Goal: Transaction & Acquisition: Purchase product/service

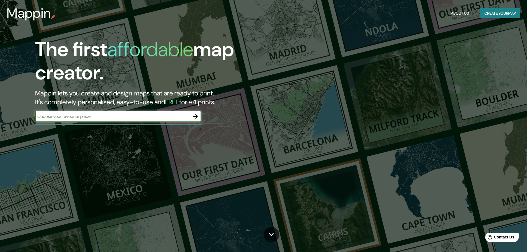
drag, startPoint x: 531, startPoint y: 1, endPoint x: 196, endPoint y: 116, distance: 354.1
click at [196, 116] on icon "button" at bounding box center [195, 116] width 7 height 7
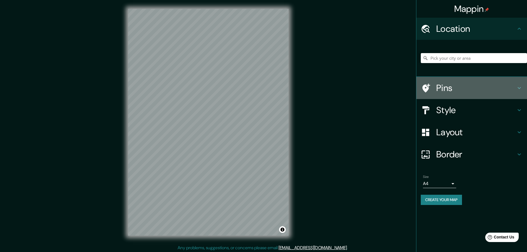
click at [461, 85] on h4 "Pins" at bounding box center [476, 87] width 80 height 11
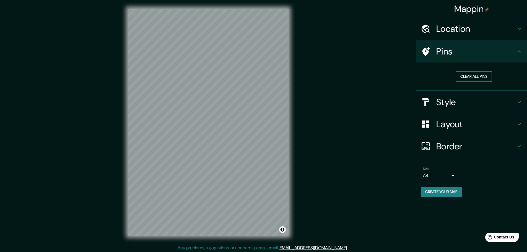
click at [473, 76] on button "Clear all pins" at bounding box center [474, 76] width 36 height 10
click at [471, 77] on button "Clear all pins" at bounding box center [474, 76] width 36 height 10
click at [476, 32] on h4 "Location" at bounding box center [476, 28] width 80 height 11
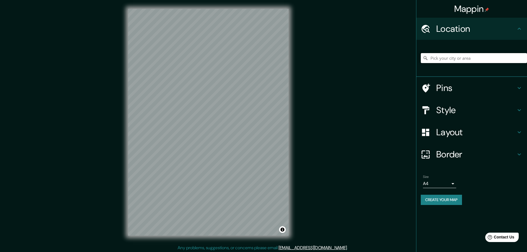
click at [455, 57] on input "Pick your city or area" at bounding box center [474, 58] width 106 height 10
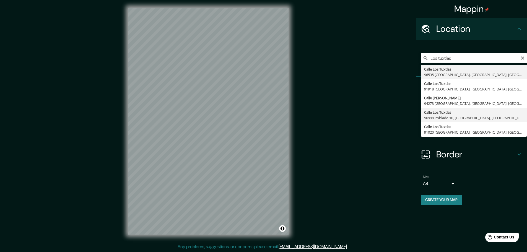
scroll to position [1, 0]
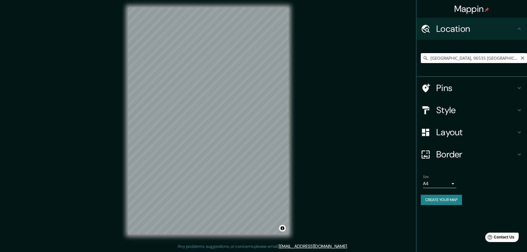
click at [526, 60] on input "[GEOGRAPHIC_DATA], 96535 [GEOGRAPHIC_DATA], [GEOGRAPHIC_DATA], [GEOGRAPHIC_DATA]" at bounding box center [474, 58] width 106 height 10
type input "[GEOGRAPHIC_DATA], 96535 [GEOGRAPHIC_DATA], [GEOGRAPHIC_DATA], [GEOGRAPHIC_DATA]"
click at [524, 60] on icon "Clear" at bounding box center [523, 58] width 4 height 4
click at [472, 59] on input "Pick your city or area" at bounding box center [474, 58] width 106 height 10
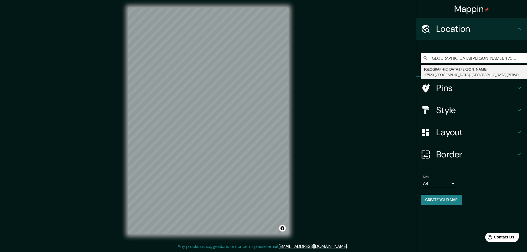
type input "[GEOGRAPHIC_DATA][PERSON_NAME], 17520 [GEOGRAPHIC_DATA], [GEOGRAPHIC_DATA][PERS…"
click at [505, 133] on h4 "Layout" at bounding box center [476, 132] width 80 height 11
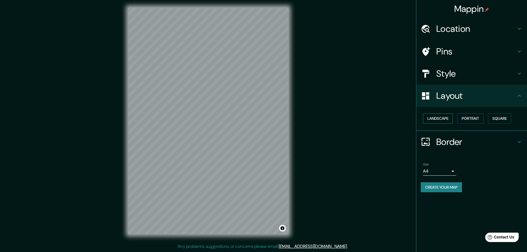
click at [446, 118] on button "Landscape" at bounding box center [438, 118] width 30 height 10
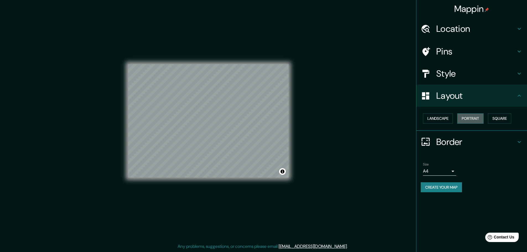
click at [466, 120] on button "Portrait" at bounding box center [471, 118] width 26 height 10
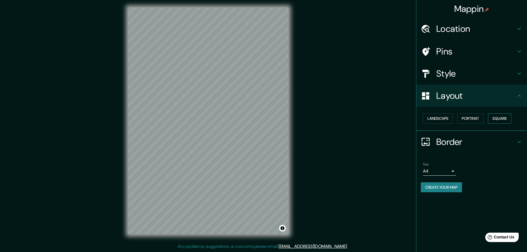
click at [502, 117] on button "Square" at bounding box center [499, 118] width 23 height 10
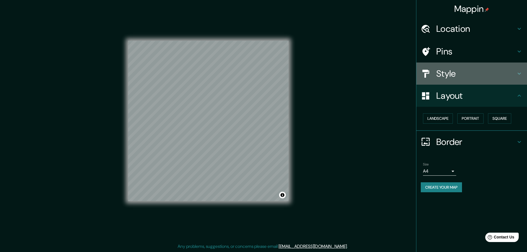
click at [442, 72] on h4 "Style" at bounding box center [476, 73] width 80 height 11
